Goal: Find specific page/section: Find specific page/section

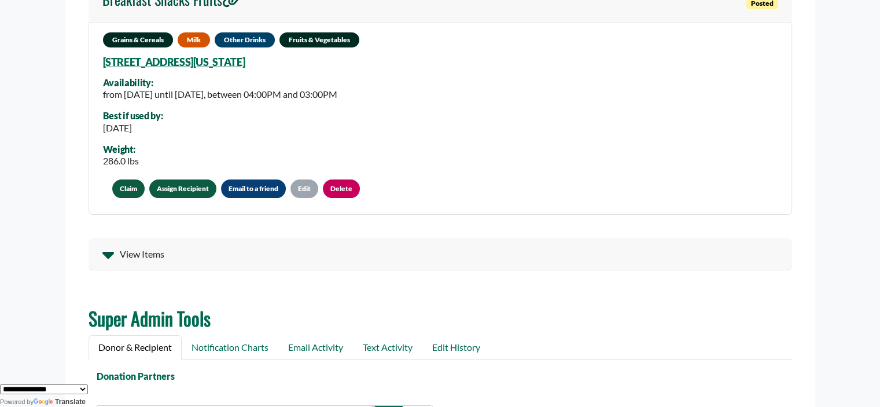
scroll to position [266, 0]
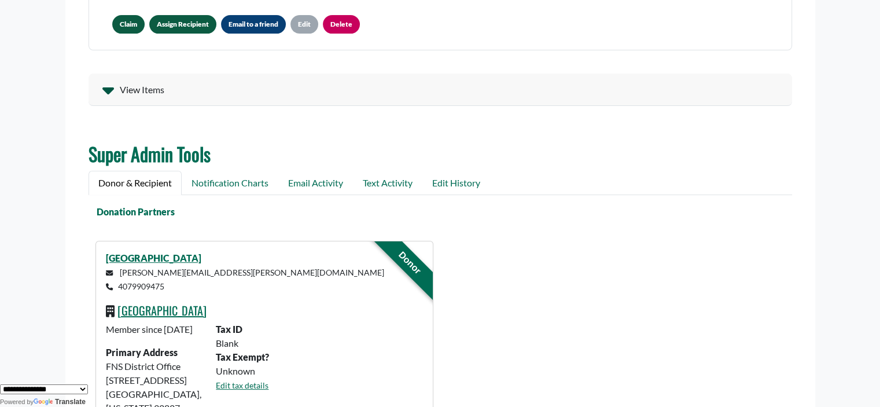
click at [157, 90] on span "View Items" at bounding box center [142, 90] width 45 height 14
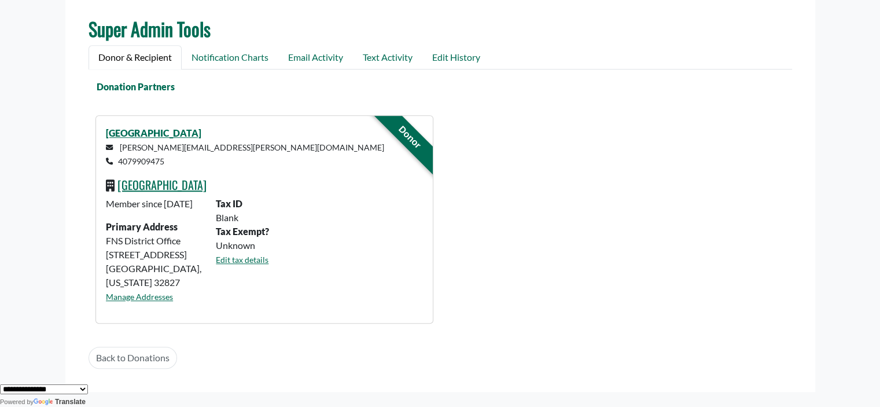
scroll to position [906, 0]
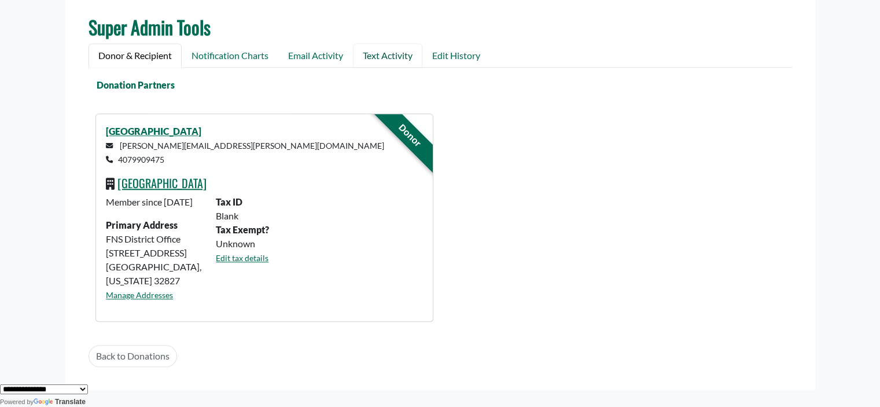
click at [379, 53] on link "Text Activity" at bounding box center [387, 55] width 69 height 24
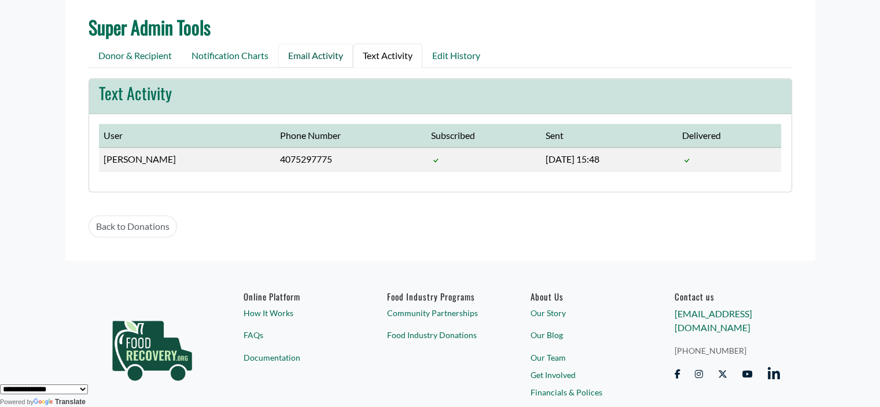
click at [289, 48] on link "Email Activity" at bounding box center [315, 55] width 75 height 24
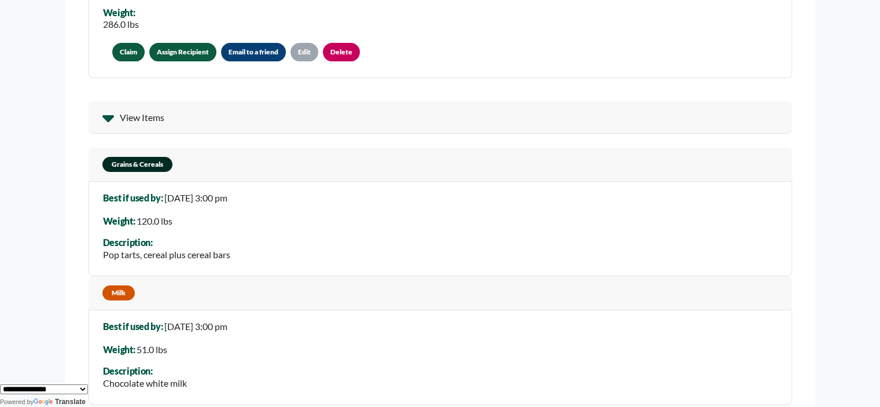
scroll to position [0, 0]
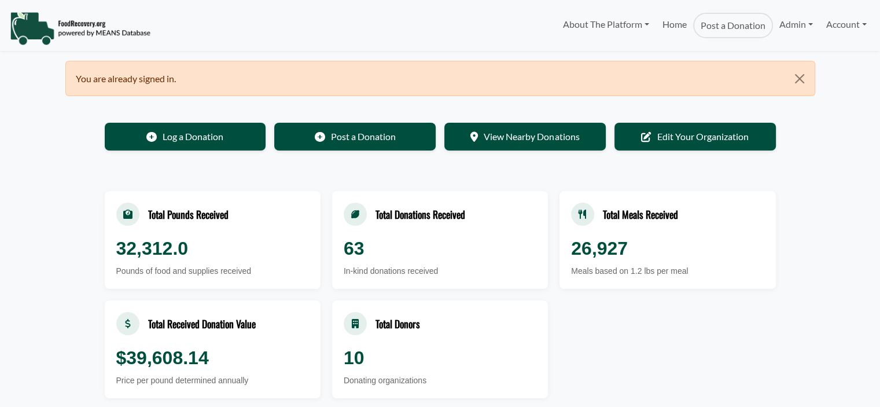
select select "Language Translate Widget"
click at [826, 23] on link "Account" at bounding box center [845, 24] width 53 height 23
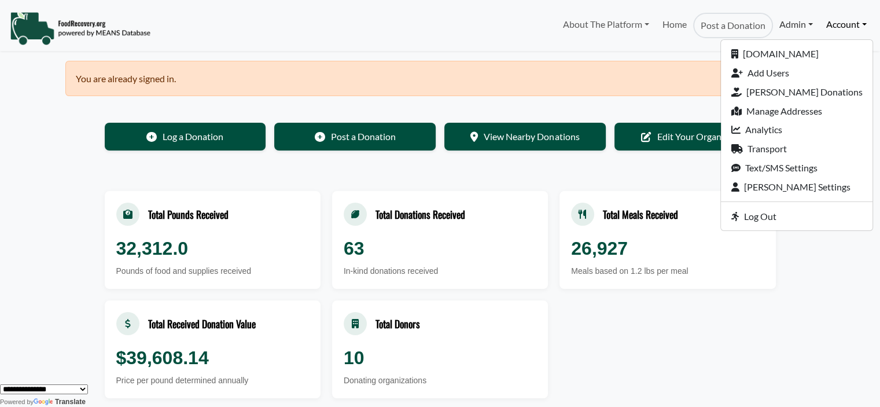
click at [779, 23] on link "Admin" at bounding box center [796, 24] width 46 height 23
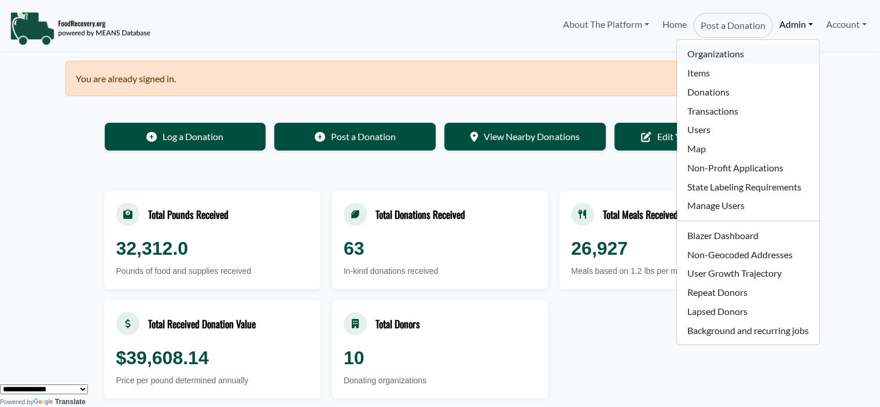
click at [684, 50] on link "Organizations" at bounding box center [748, 54] width 142 height 19
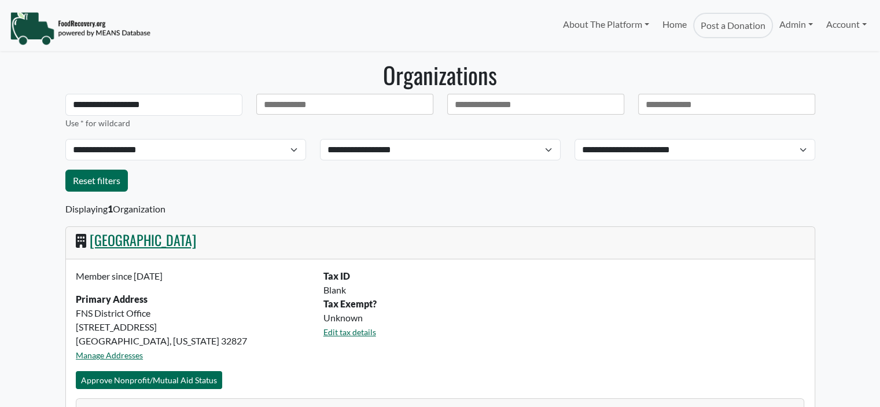
select select "Language Translate Widget"
click at [167, 229] on link "[GEOGRAPHIC_DATA]" at bounding box center [143, 239] width 106 height 21
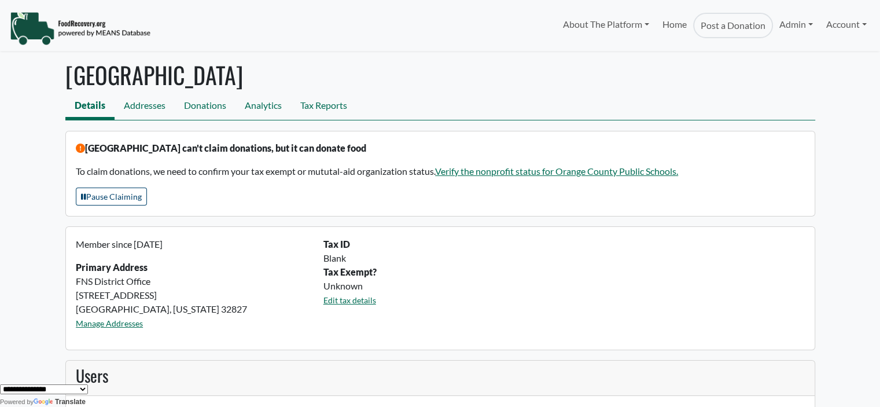
drag, startPoint x: 877, startPoint y: 20, endPoint x: 837, endPoint y: 40, distance: 44.7
click at [877, 40] on div "About The Platform How It Works FAQs Documentation Home Post a Donation Admin O…" at bounding box center [440, 25] width 880 height 40
click at [257, 112] on link "Analytics" at bounding box center [263, 107] width 56 height 26
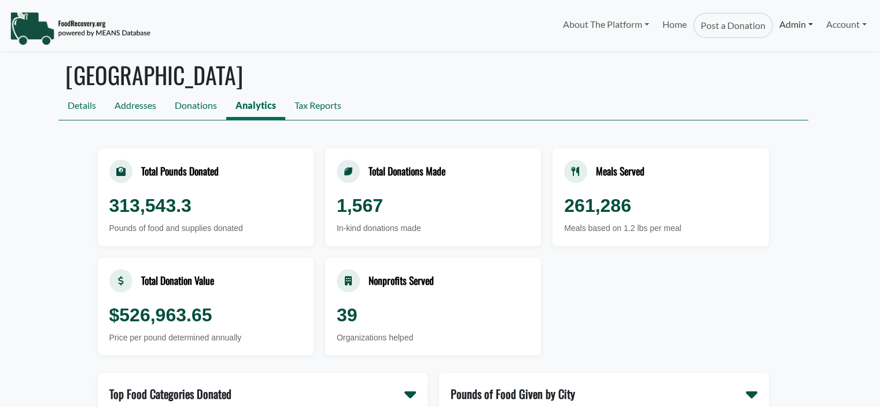
select select "Language Translate Widget"
click at [195, 106] on link "Donations" at bounding box center [195, 107] width 61 height 26
